Goal: Information Seeking & Learning: Learn about a topic

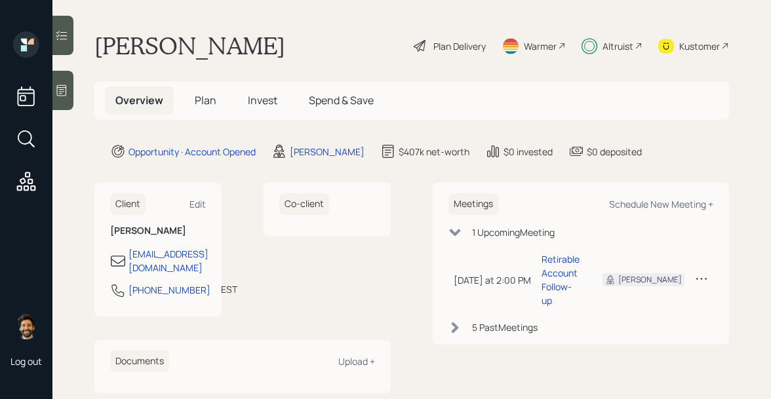
click at [250, 98] on span "Invest" at bounding box center [262, 100] width 29 height 14
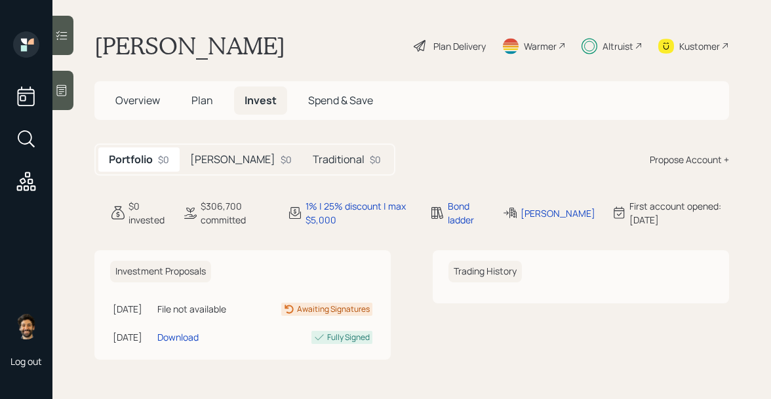
click at [281, 159] on div "$0" at bounding box center [286, 160] width 11 height 14
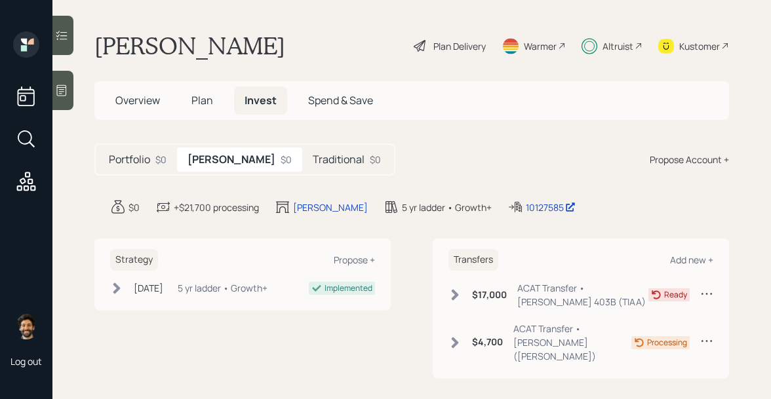
click at [454, 327] on div "$4,700 ACAT Transfer • Roth IRA (Schwab)" at bounding box center [539, 342] width 183 height 41
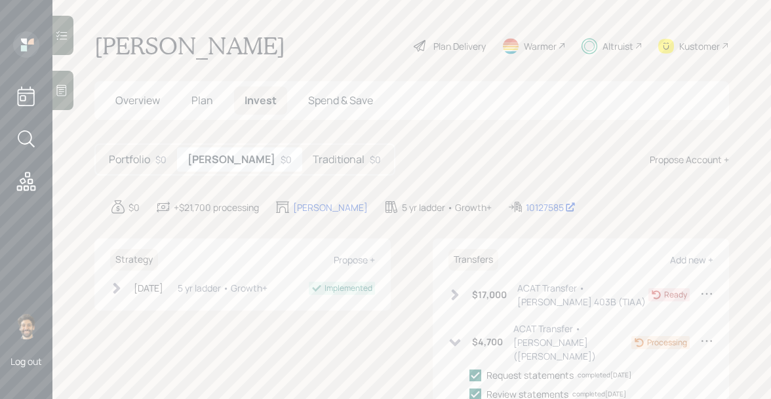
click at [455, 328] on div "$4,700 ACAT Transfer • Roth IRA (Schwab)" at bounding box center [539, 342] width 183 height 41
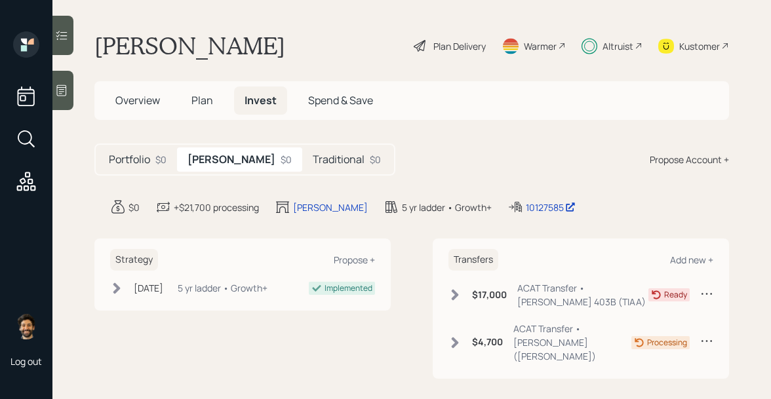
click at [463, 288] on div "$17,000 ACAT Transfer • Roth 403B (TIAA)" at bounding box center [548, 295] width 200 height 28
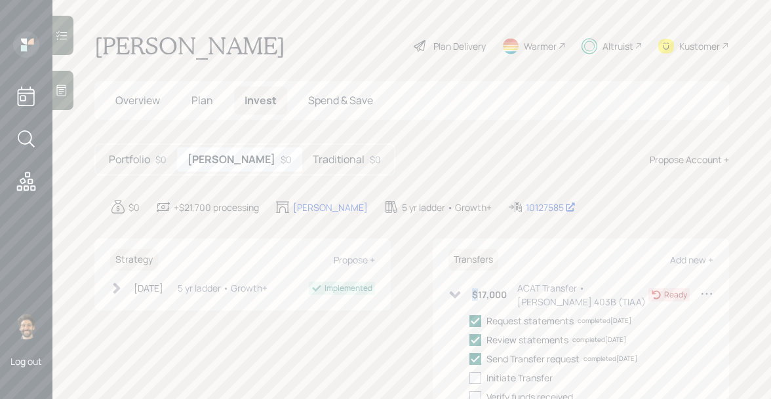
click at [463, 288] on div "$17,000 ACAT Transfer • Roth 403B (TIAA)" at bounding box center [548, 295] width 200 height 28
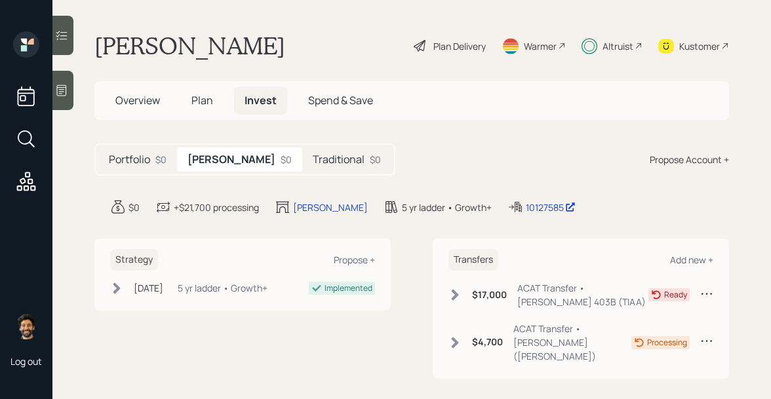
click at [313, 157] on h5 "Traditional" at bounding box center [339, 159] width 52 height 12
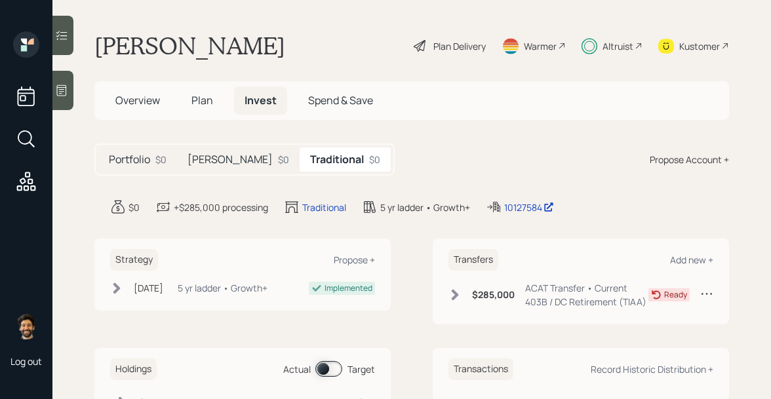
click at [465, 289] on div "$285,000 ACAT Transfer • Current 403B / DC Retirement (TIAA)" at bounding box center [548, 295] width 200 height 28
